Goal: Information Seeking & Learning: Learn about a topic

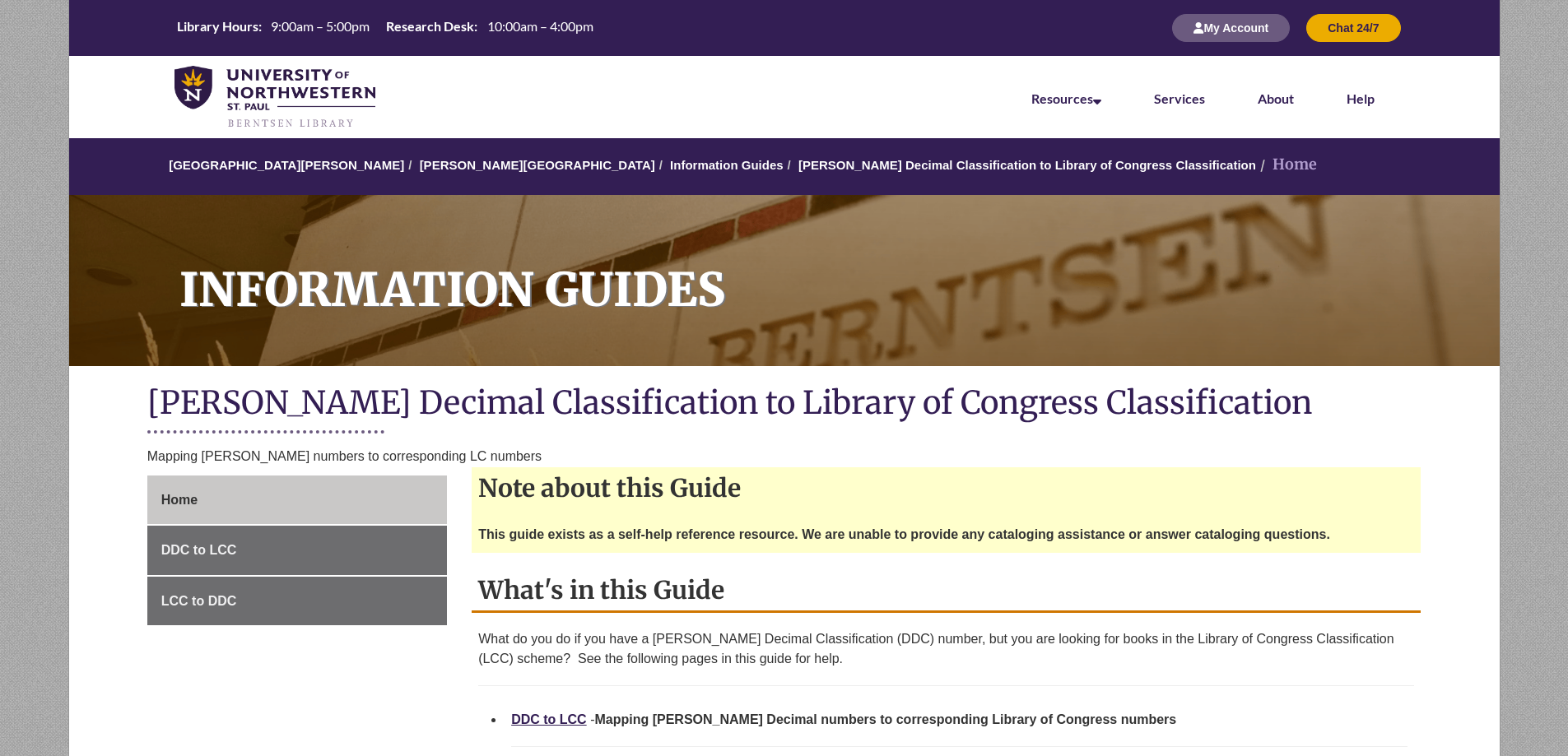
drag, startPoint x: 739, startPoint y: 587, endPoint x: 746, endPoint y: 594, distance: 9.9
click at [739, 587] on h2 "What's in this Guide" at bounding box center [947, 591] width 949 height 44
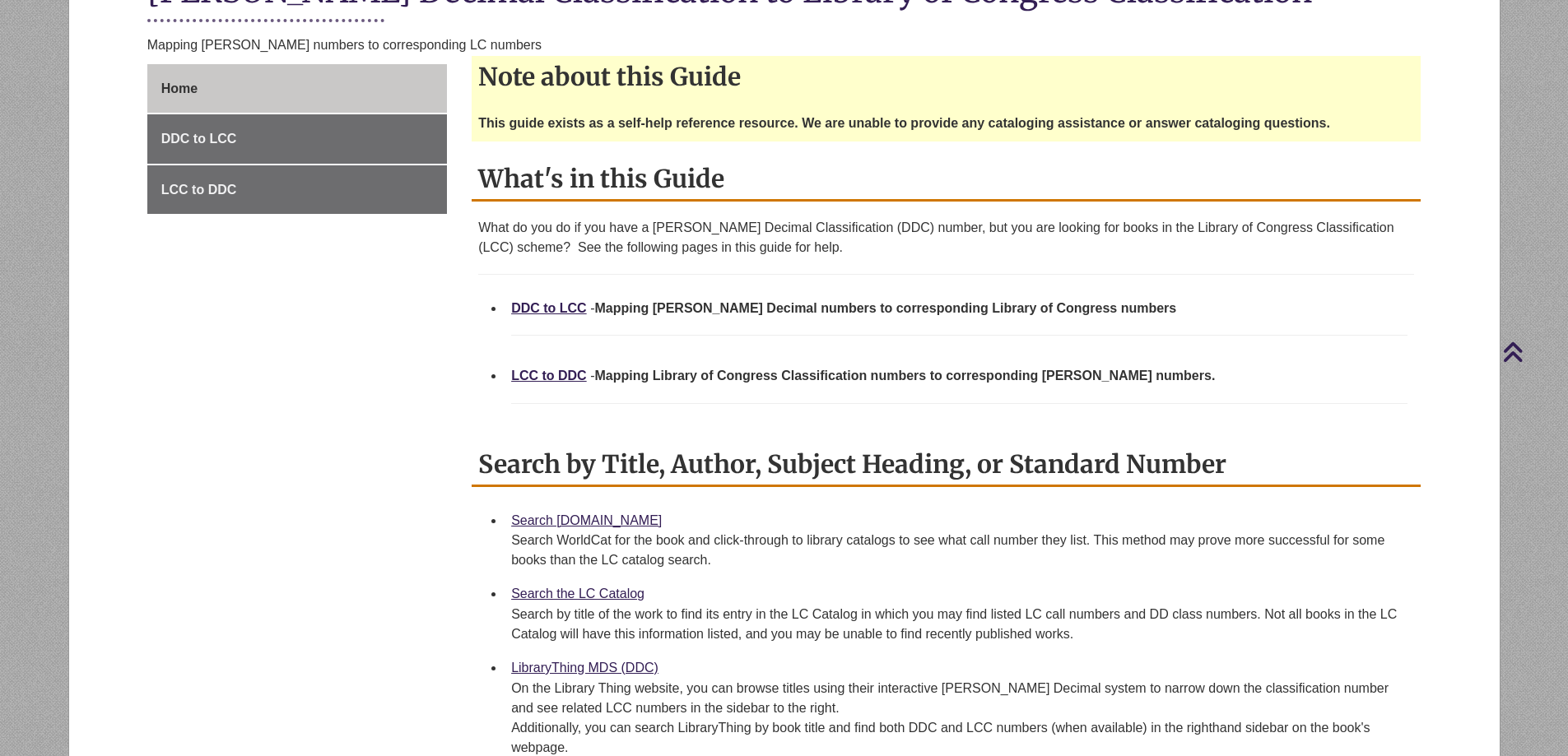
scroll to position [494, 0]
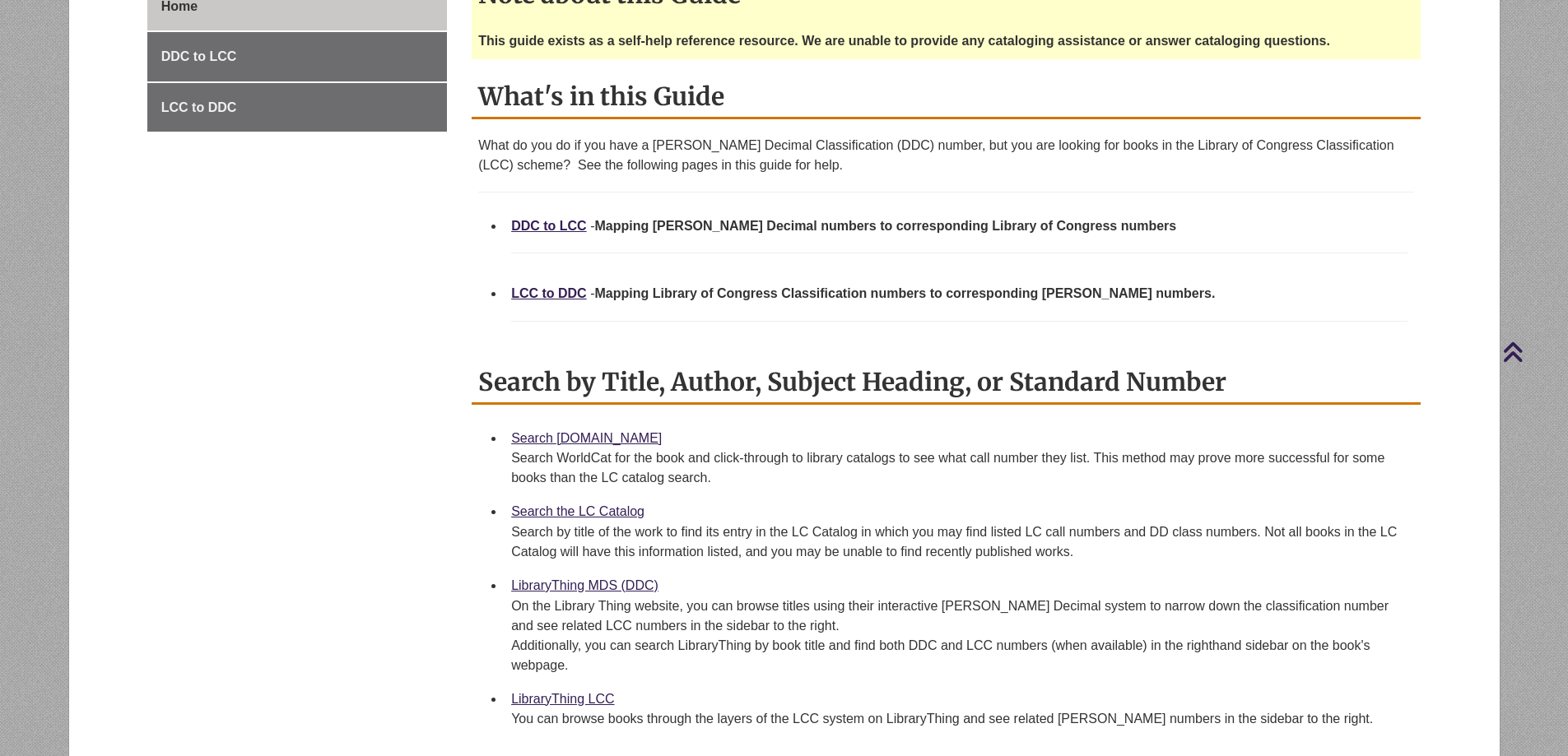
scroll to position [576, 0]
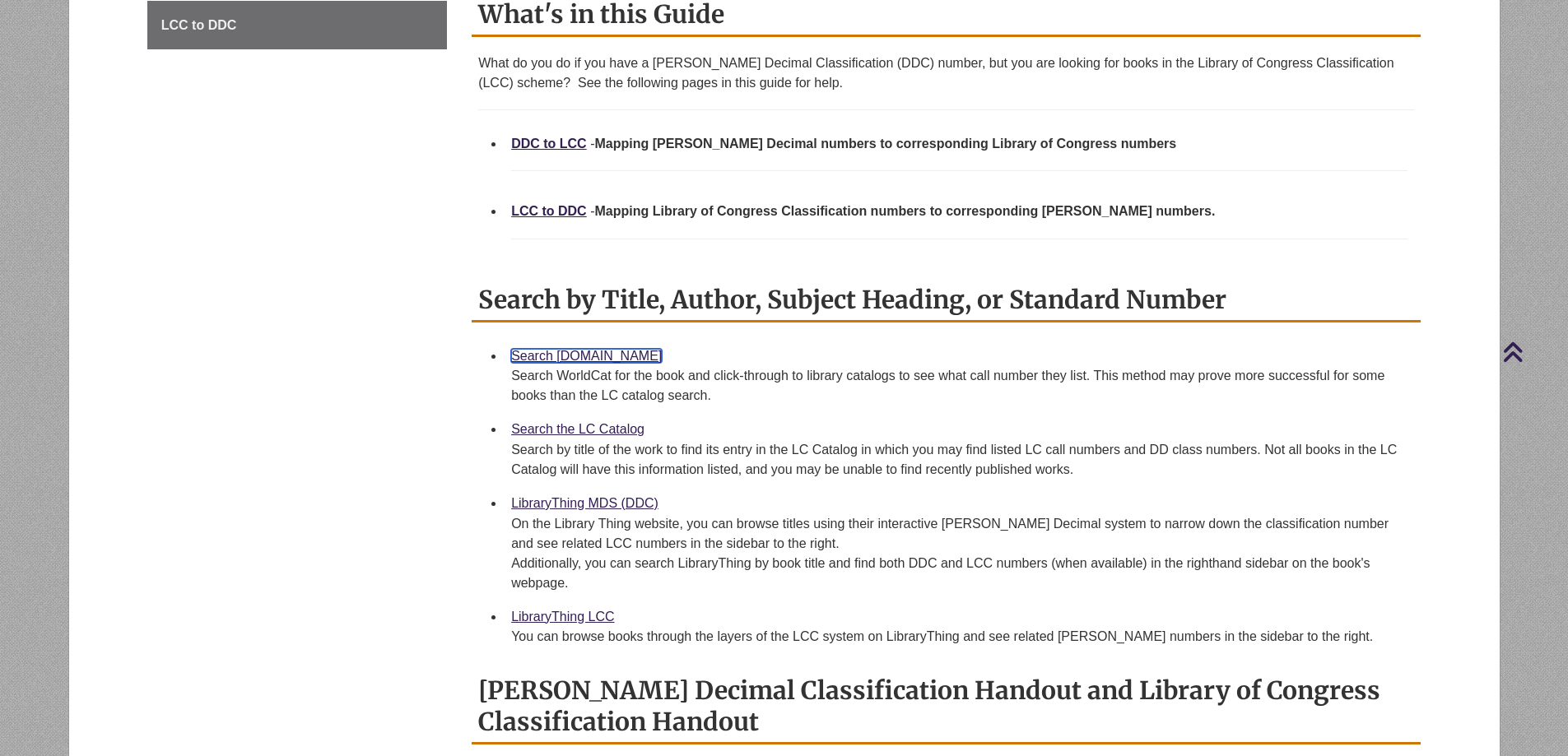
click at [608, 350] on link "Search [DOMAIN_NAME]" at bounding box center [587, 355] width 151 height 14
click at [612, 430] on link "Search the LC Catalog" at bounding box center [578, 429] width 133 height 14
click at [600, 500] on link "LibraryThing MDS (DDC)" at bounding box center [585, 503] width 148 height 14
